Goal: Task Accomplishment & Management: Complete application form

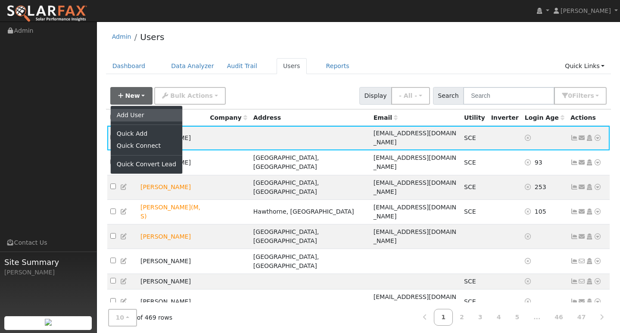
click at [132, 115] on link "Add User" at bounding box center [147, 115] width 72 height 12
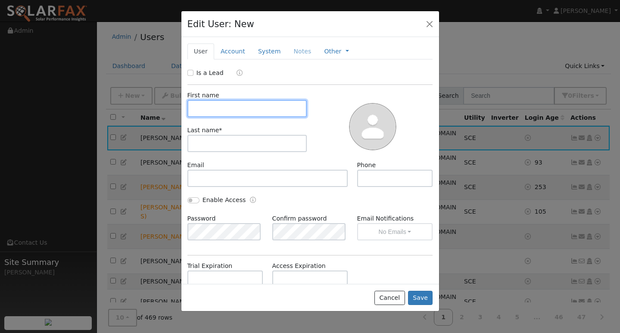
click at [262, 109] on input "text" at bounding box center [247, 108] width 120 height 17
type input "[PERSON_NAME]"
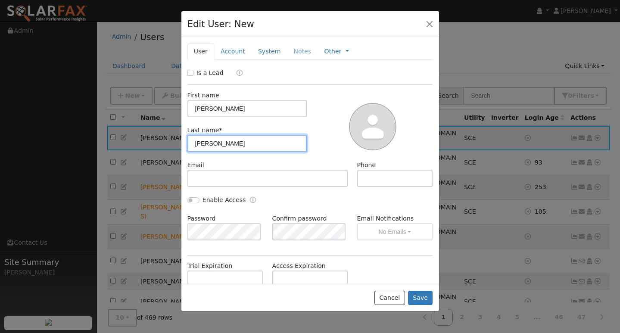
type input "[PERSON_NAME]"
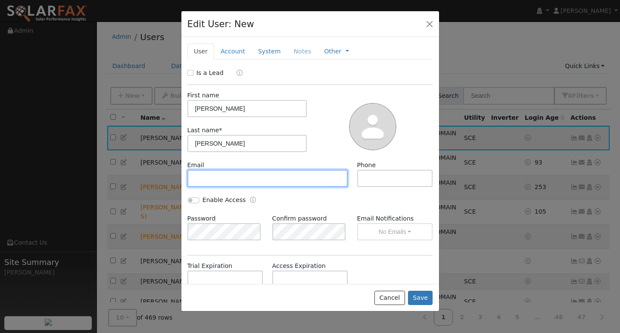
click at [235, 171] on input "text" at bounding box center [267, 178] width 161 height 17
paste input "[PERSON_NAME][EMAIL_ADDRESS][DOMAIN_NAME]"
type input "[PERSON_NAME][EMAIL_ADDRESS][DOMAIN_NAME]"
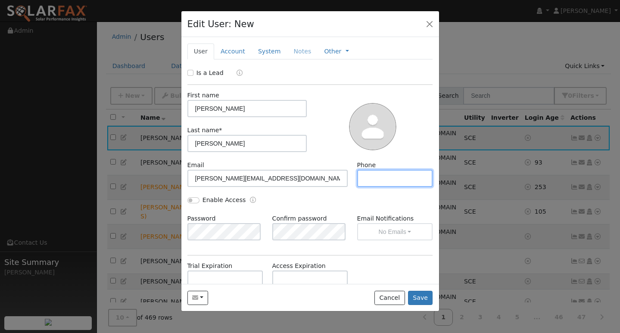
click at [378, 177] on input "text" at bounding box center [395, 178] width 76 height 17
click at [371, 176] on input "text" at bounding box center [395, 178] width 76 height 17
paste input "[PHONE_NUMBER]"
type input "[PHONE_NUMBER]"
click at [423, 296] on button "Save" at bounding box center [420, 298] width 25 height 15
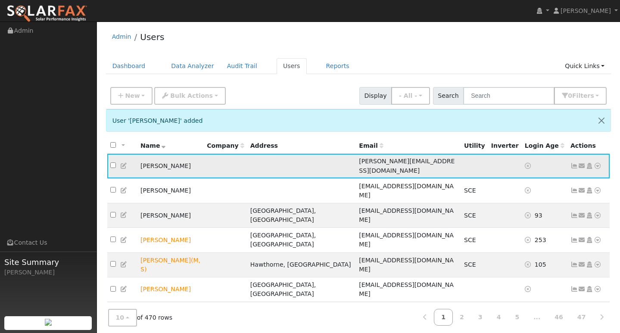
click at [598, 163] on icon at bounding box center [598, 166] width 8 height 6
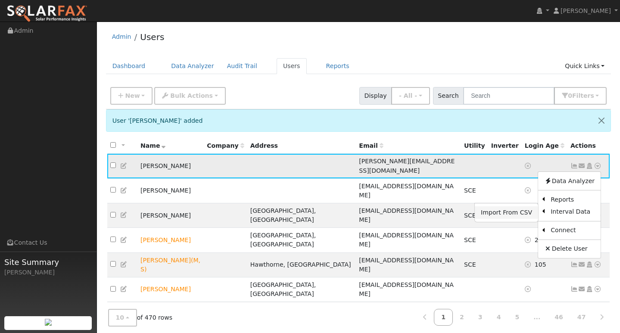
click at [518, 208] on link "Import From CSV" at bounding box center [506, 212] width 63 height 12
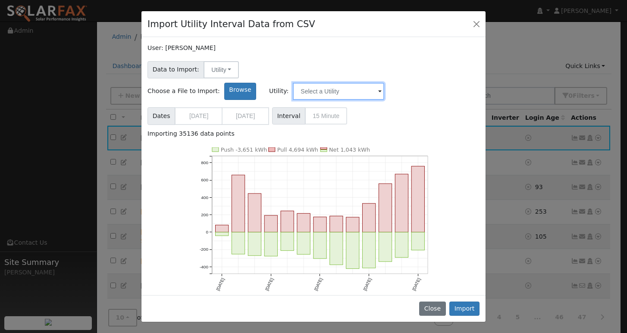
click at [384, 83] on input "text" at bounding box center [338, 91] width 91 height 17
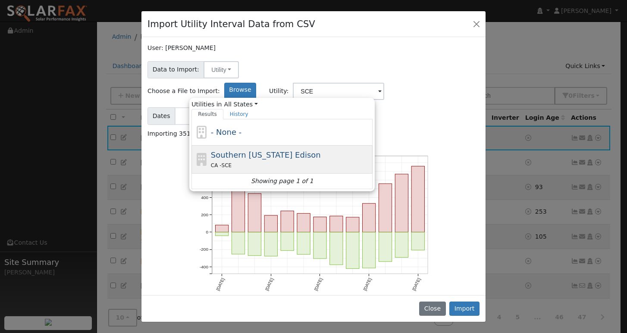
click at [321, 150] on span "Southern [US_STATE] Edison" at bounding box center [266, 154] width 110 height 9
type input "Southern [US_STATE] Edison"
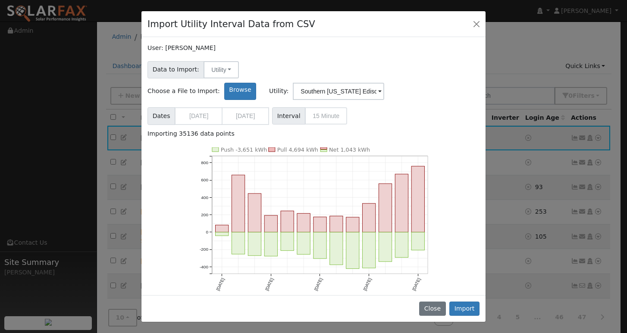
click at [465, 310] on button "Import" at bounding box center [464, 309] width 30 height 15
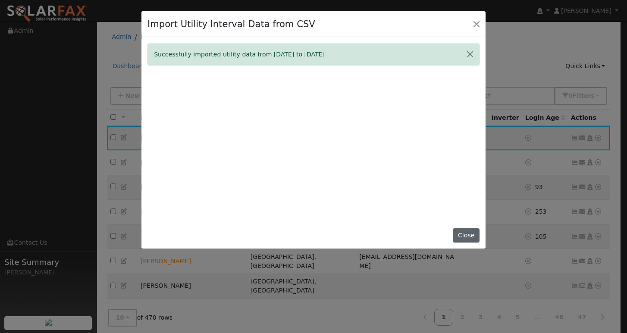
click at [466, 241] on button "Close" at bounding box center [465, 235] width 26 height 15
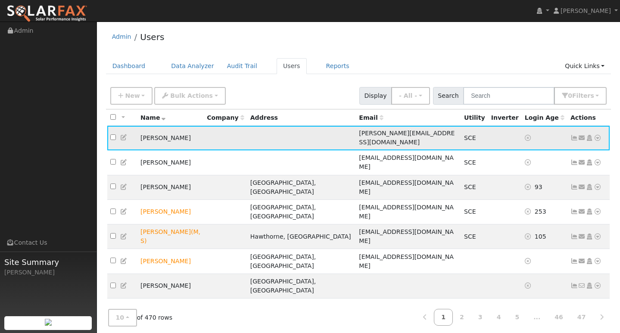
click at [577, 135] on icon at bounding box center [575, 138] width 8 height 6
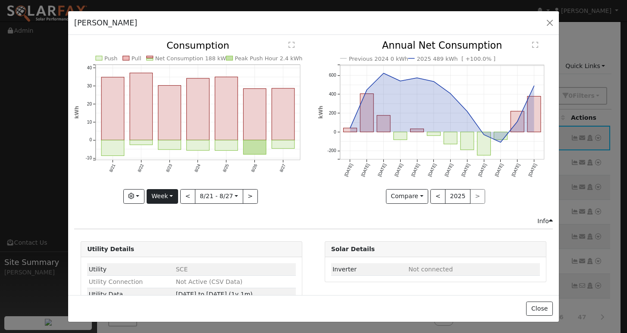
click at [162, 191] on button "Week" at bounding box center [162, 196] width 31 height 15
click at [163, 248] on link "Year" at bounding box center [177, 250] width 60 height 12
type input "[DATE]"
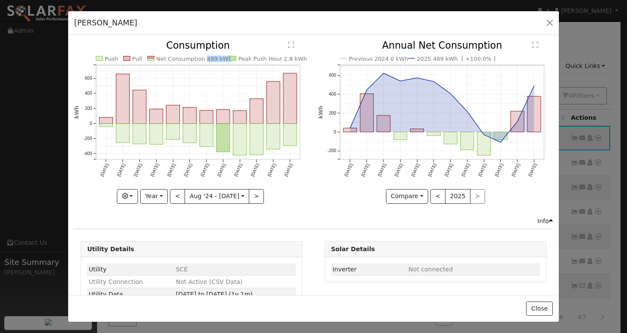
copy text "489 kWh"
drag, startPoint x: 199, startPoint y: 59, endPoint x: 221, endPoint y: 59, distance: 22.0
click at [221, 59] on text "Net Consumption 489 kWh" at bounding box center [193, 59] width 75 height 6
